Goal: Task Accomplishment & Management: Use online tool/utility

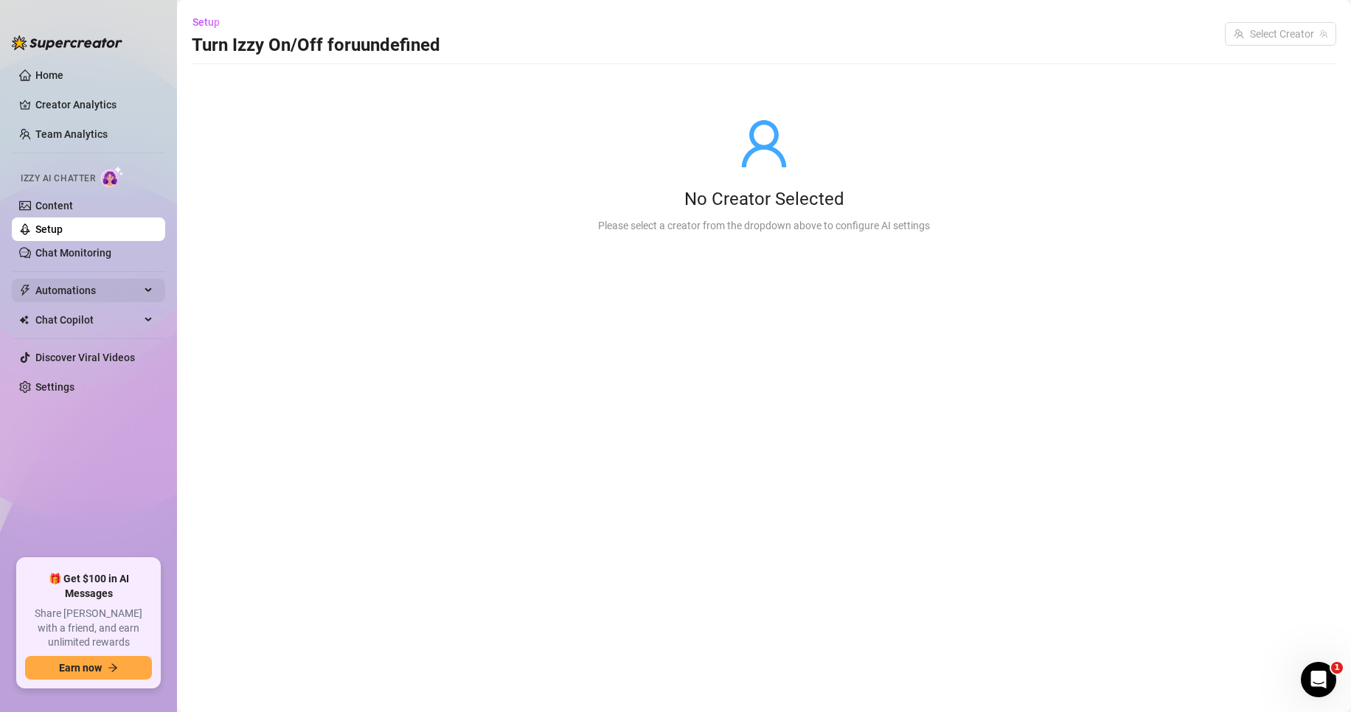
click at [75, 291] on span "Automations" at bounding box center [87, 291] width 105 height 24
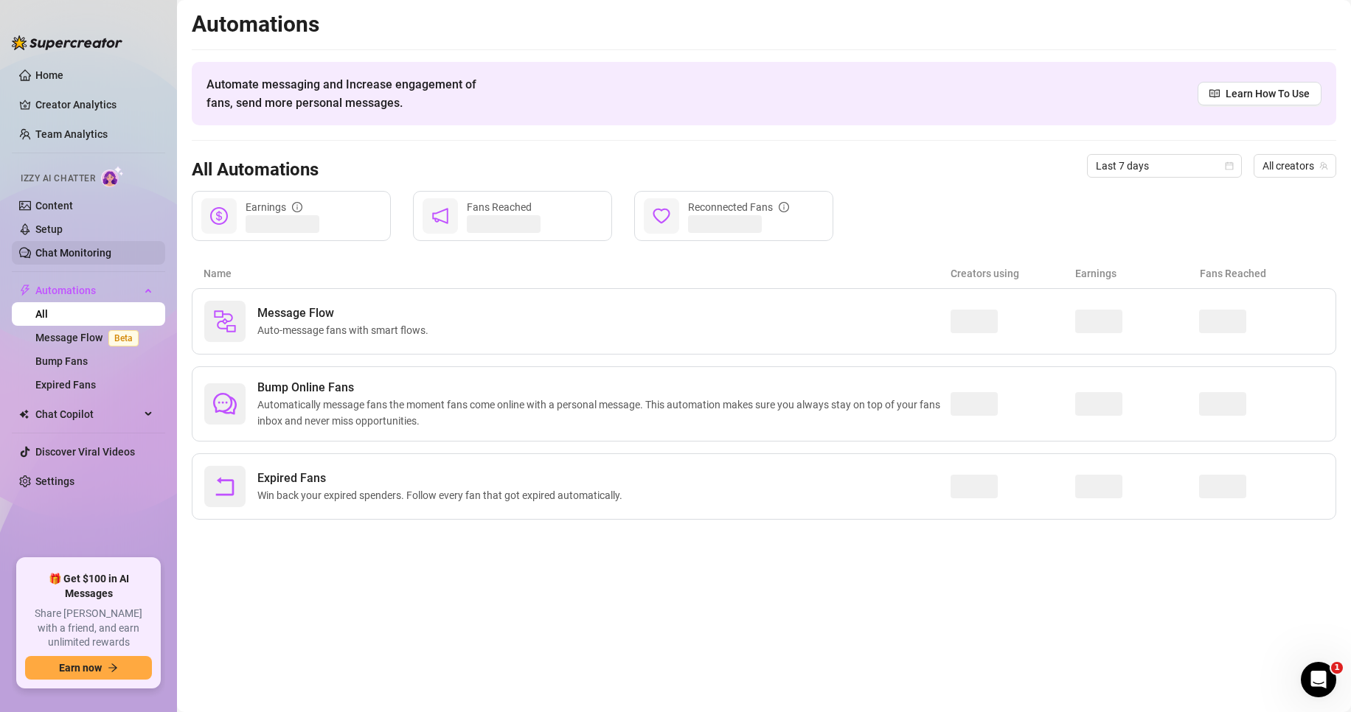
click at [77, 247] on link "Chat Monitoring" at bounding box center [73, 253] width 76 height 12
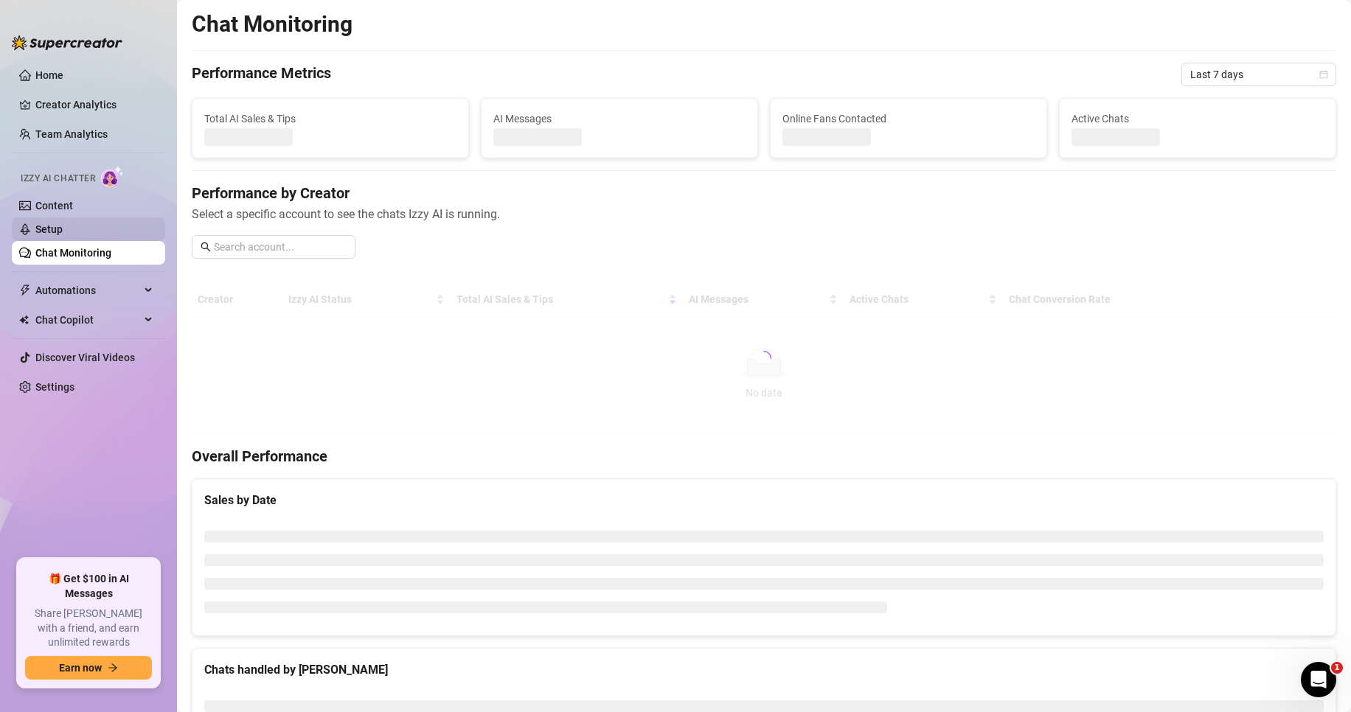
click at [63, 227] on link "Setup" at bounding box center [48, 229] width 27 height 12
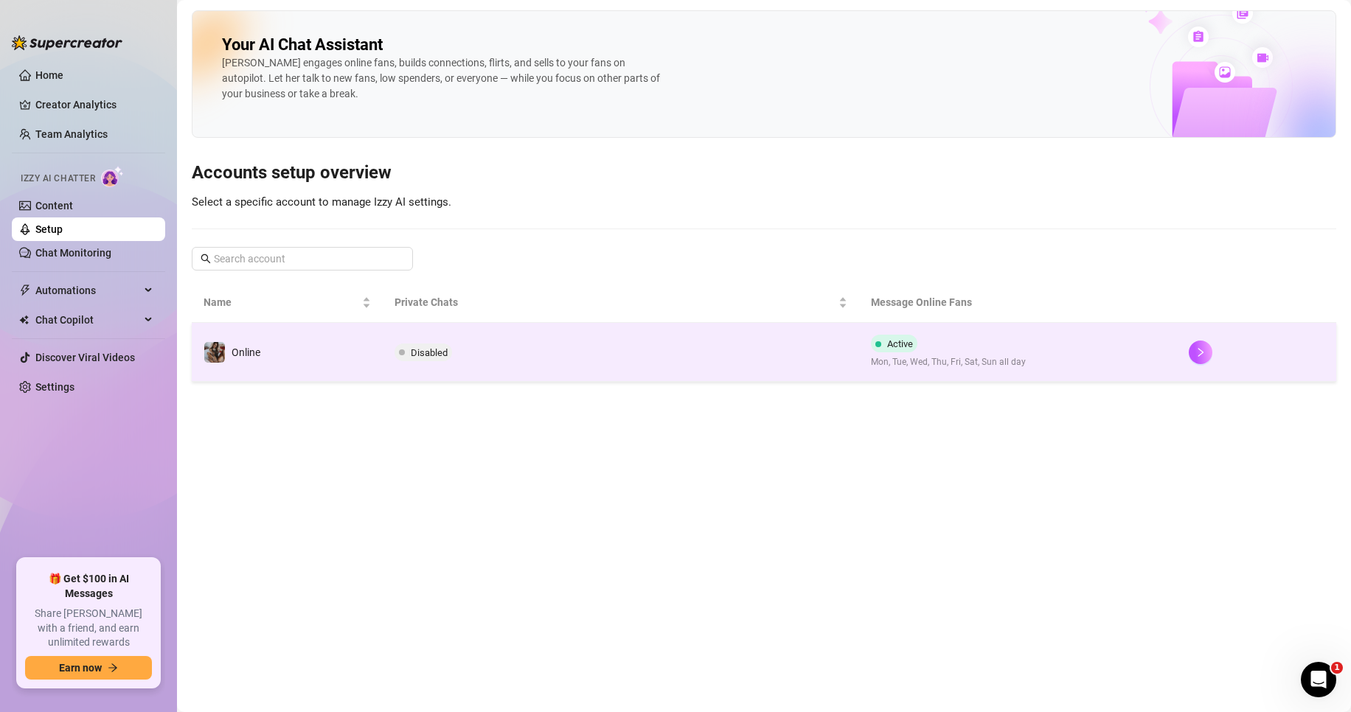
click at [377, 375] on td "Online" at bounding box center [287, 352] width 191 height 59
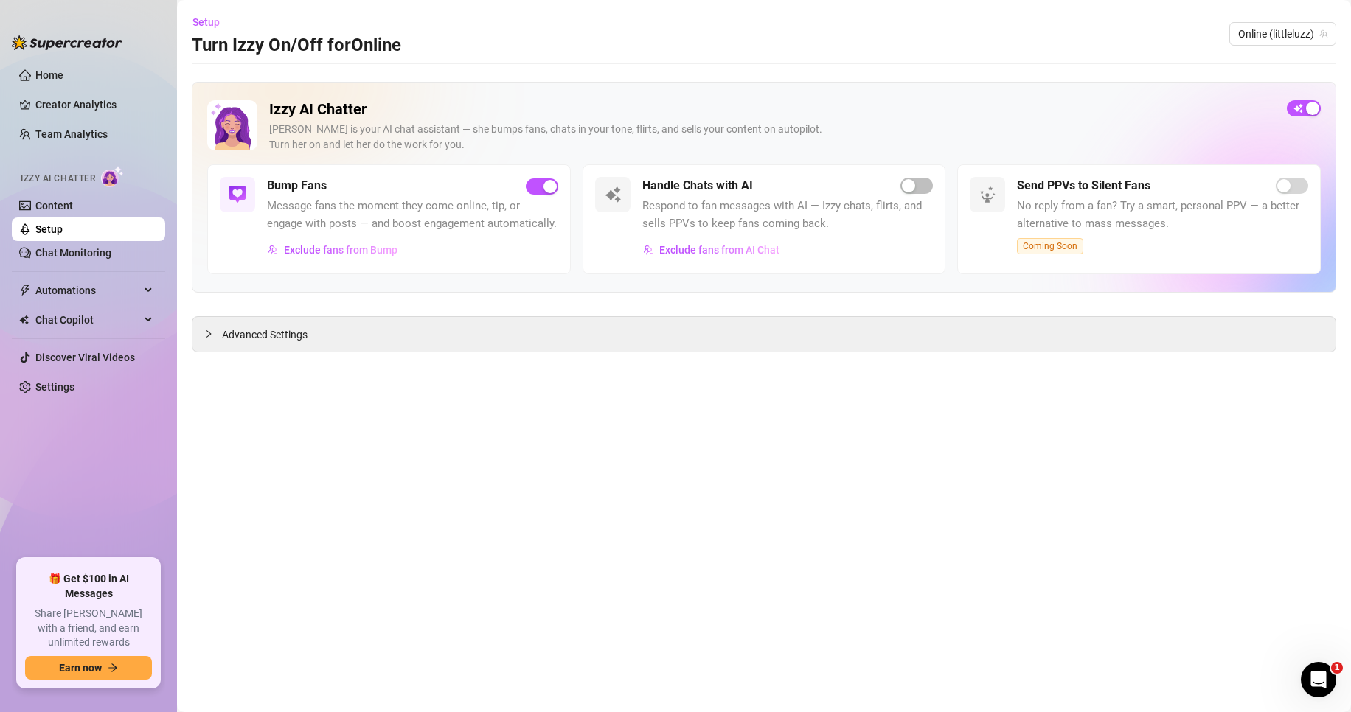
click at [936, 178] on div "Handle Chats with AI Respond to fan messages with AI — Izzy chats, flirts, and …" at bounding box center [763, 219] width 363 height 110
click at [929, 181] on div "Handle Chats with AI" at bounding box center [787, 186] width 291 height 18
click at [915, 190] on div "button" at bounding box center [908, 185] width 13 height 13
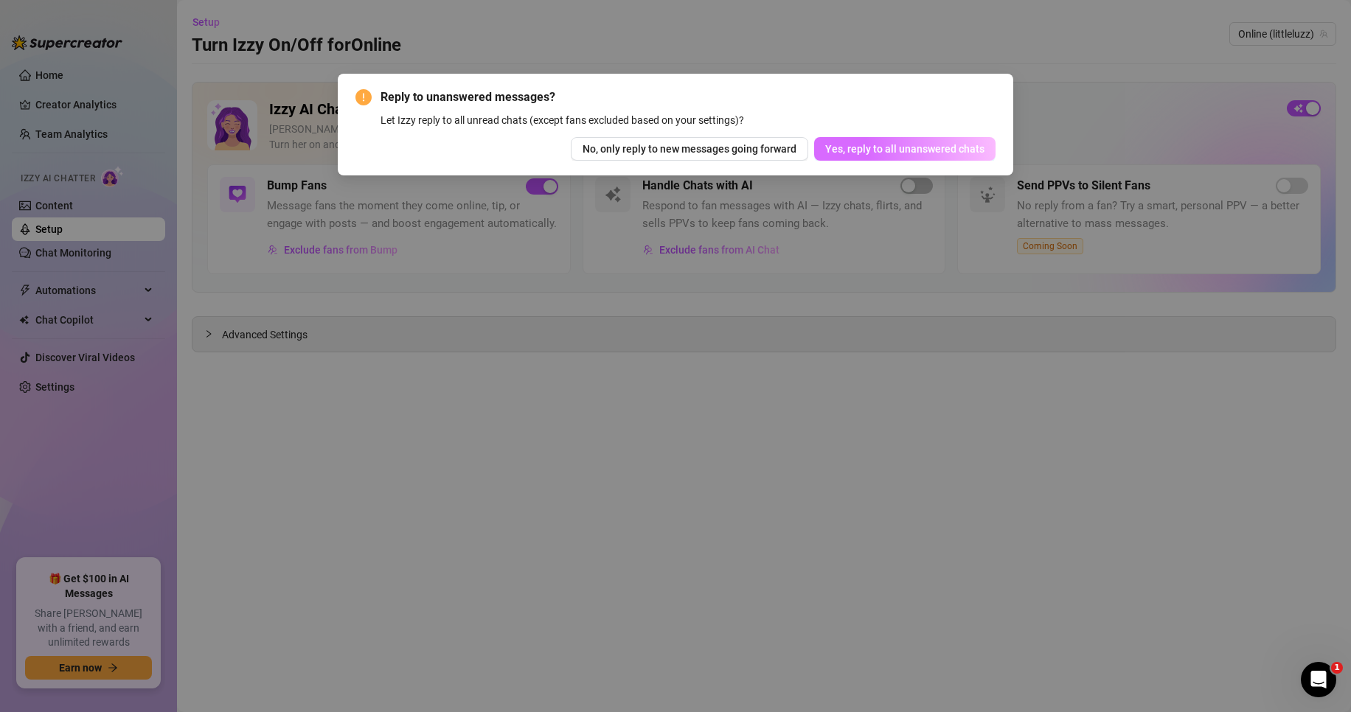
click at [893, 154] on span "Yes, reply to all unanswered chats" at bounding box center [904, 149] width 159 height 12
